Goal: Transaction & Acquisition: Purchase product/service

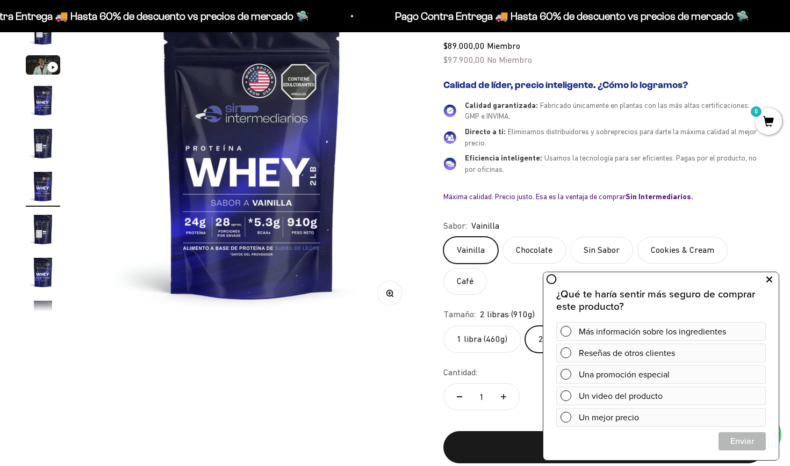
click at [767, 283] on icon at bounding box center [769, 280] width 6 height 14
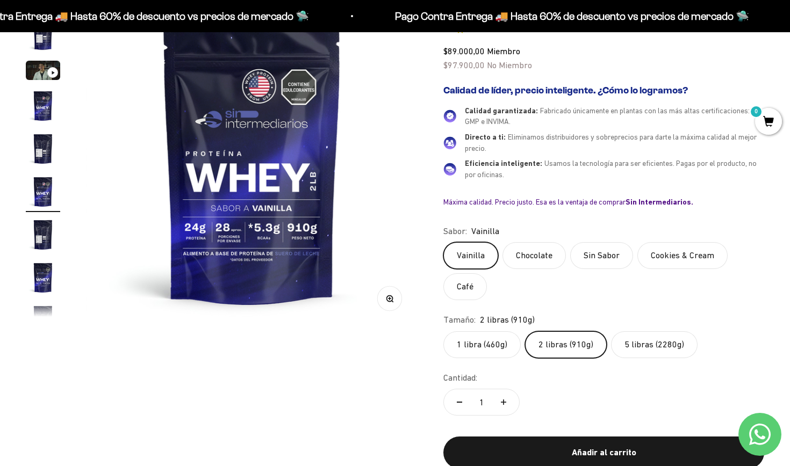
scroll to position [169, 0]
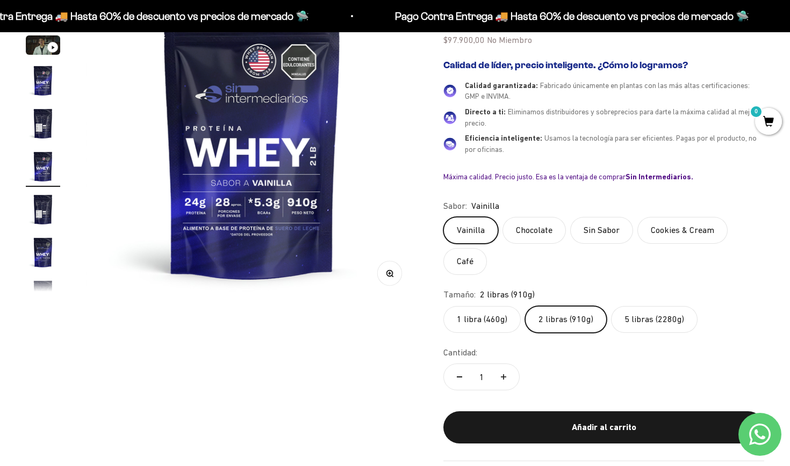
click at [464, 290] on legend "Tamaño:" at bounding box center [459, 295] width 32 height 14
click at [510, 291] on span "2 libras (910g)" at bounding box center [507, 295] width 55 height 14
drag, startPoint x: 546, startPoint y: 289, endPoint x: 436, endPoint y: 285, distance: 110.2
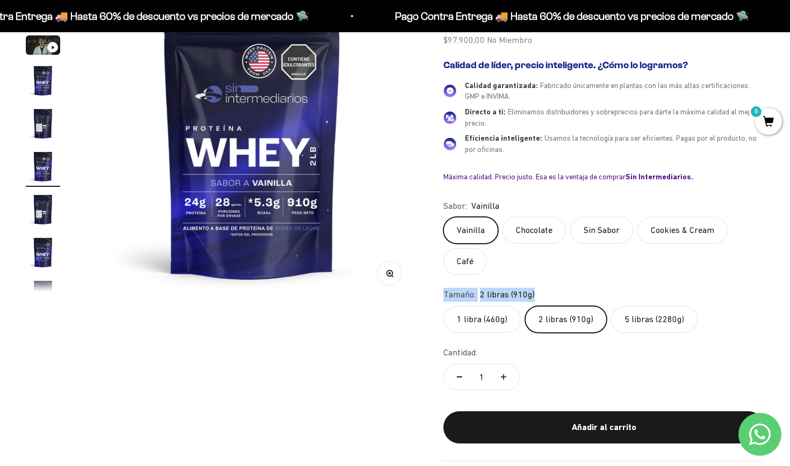
click at [437, 285] on div "Zoom Ir al artículo 1 Ir al artículo 2 Ir al artículo 3 Ir al artículo 4 Ir al …" at bounding box center [395, 215] width 738 height 492
click at [455, 288] on legend "Tamaño:" at bounding box center [459, 295] width 32 height 14
drag, startPoint x: 483, startPoint y: 347, endPoint x: 407, endPoint y: 346, distance: 75.8
click at [407, 346] on div "Zoom Ir al artículo 1 Ir al artículo 2 Ir al artículo 3 Ir al artículo 4 Ir al …" at bounding box center [395, 215] width 738 height 492
click at [465, 351] on label "Cantidad:" at bounding box center [460, 353] width 34 height 14
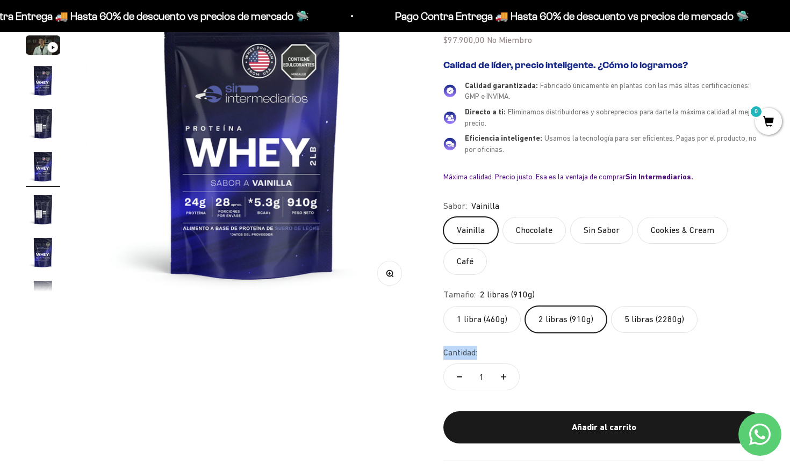
click at [475, 364] on input "1" at bounding box center [481, 377] width 13 height 26
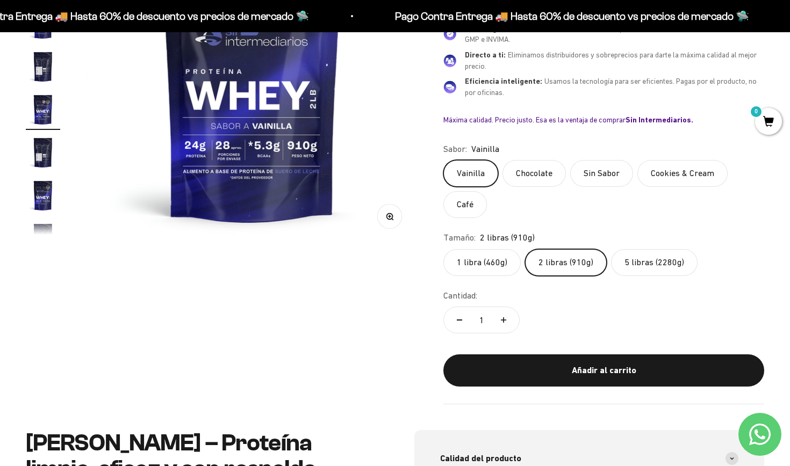
scroll to position [227, 0]
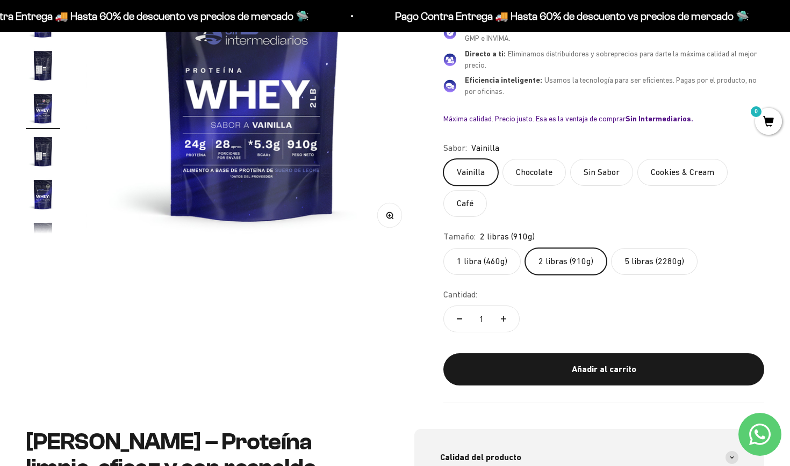
click at [586, 299] on div "Cantidad: 1" at bounding box center [603, 312] width 321 height 48
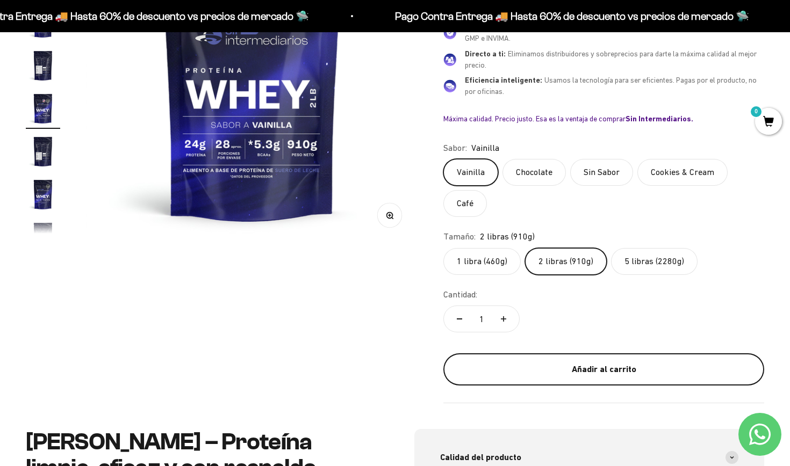
click at [581, 369] on button "Añadir al carrito" at bounding box center [603, 370] width 321 height 32
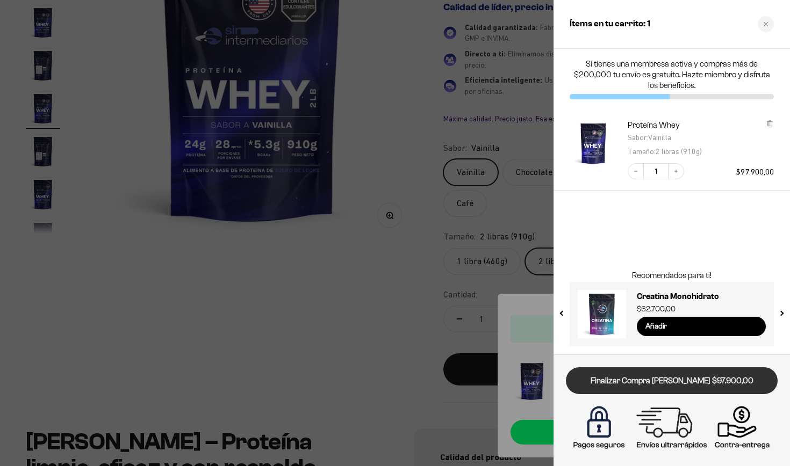
click at [652, 380] on link "Finalizar Compra [PERSON_NAME] $97.900,00" at bounding box center [672, 381] width 212 height 27
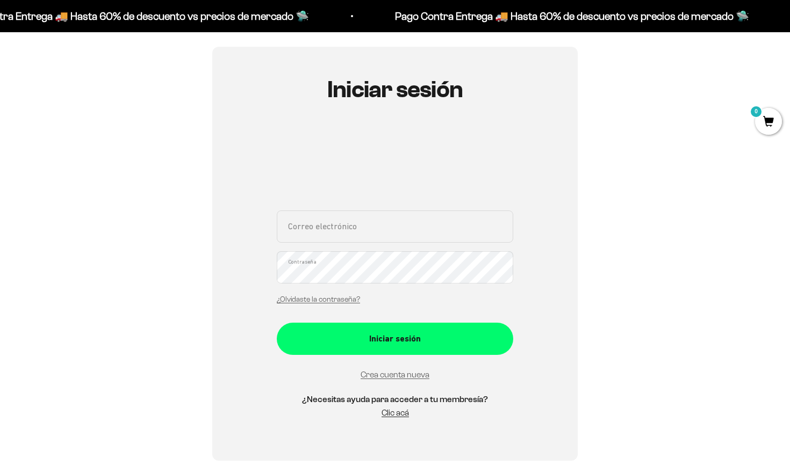
scroll to position [91, 0]
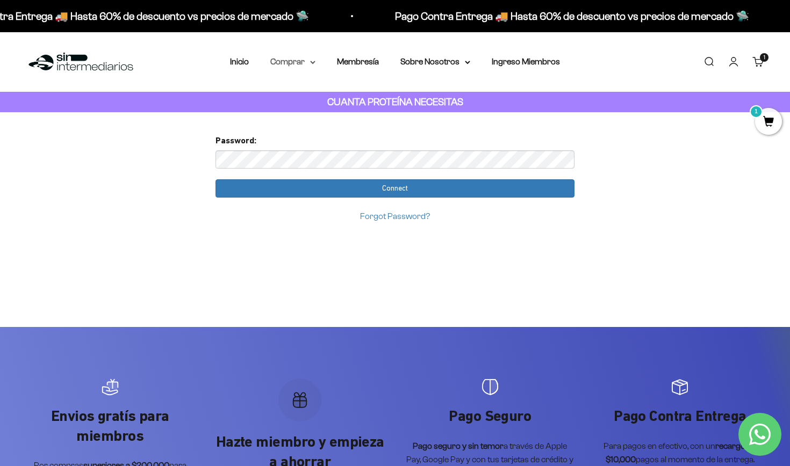
click at [311, 62] on icon at bounding box center [313, 62] width 4 height 2
click at [315, 98] on summary "Proteínas" at bounding box center [321, 96] width 89 height 14
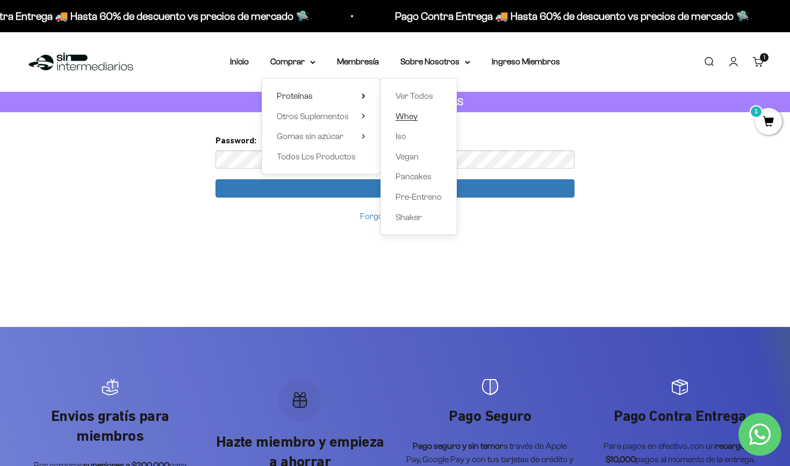
click at [409, 118] on span "Whey" at bounding box center [406, 116] width 22 height 9
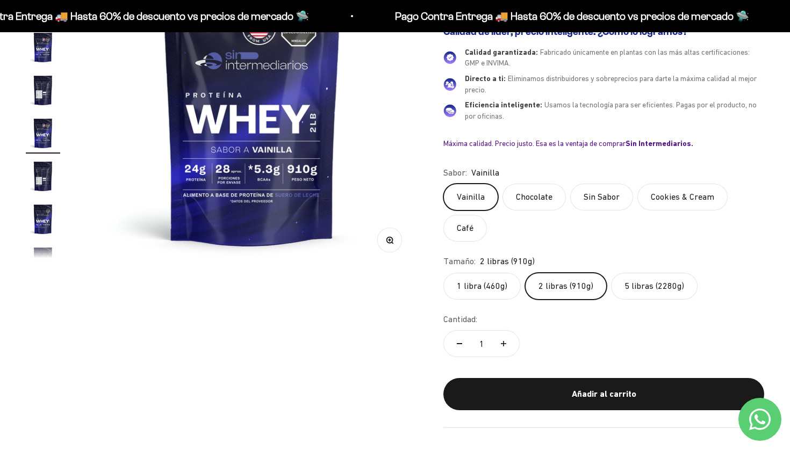
scroll to position [204, 0]
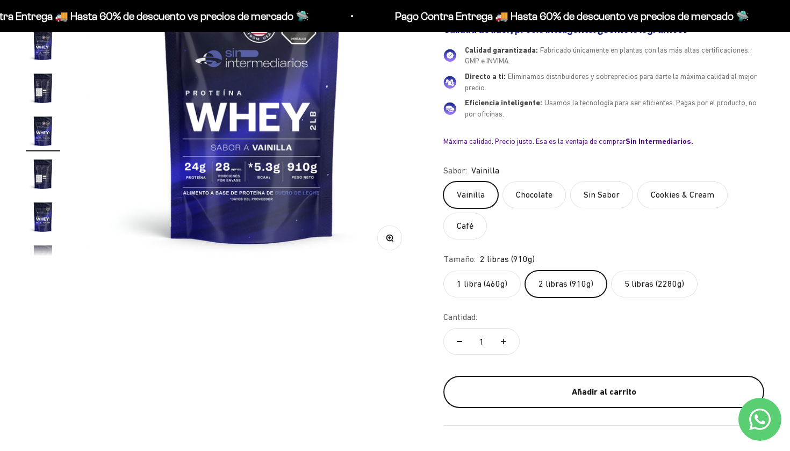
click at [622, 385] on div "Añadir al carrito" at bounding box center [604, 392] width 278 height 14
